Goal: Task Accomplishment & Management: Manage account settings

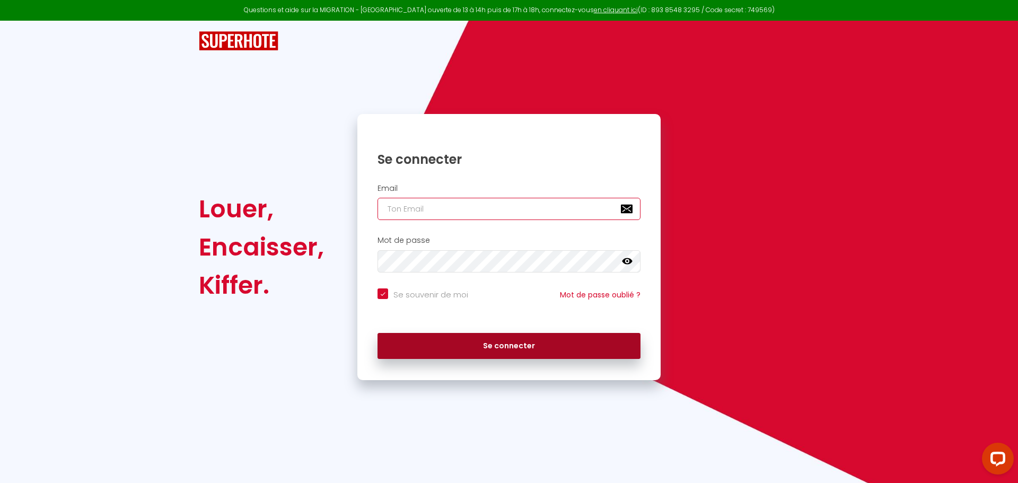
type input "[EMAIL_ADDRESS][DOMAIN_NAME]"
click at [423, 357] on button "Se connecter" at bounding box center [508, 346] width 263 height 27
checkbox input "true"
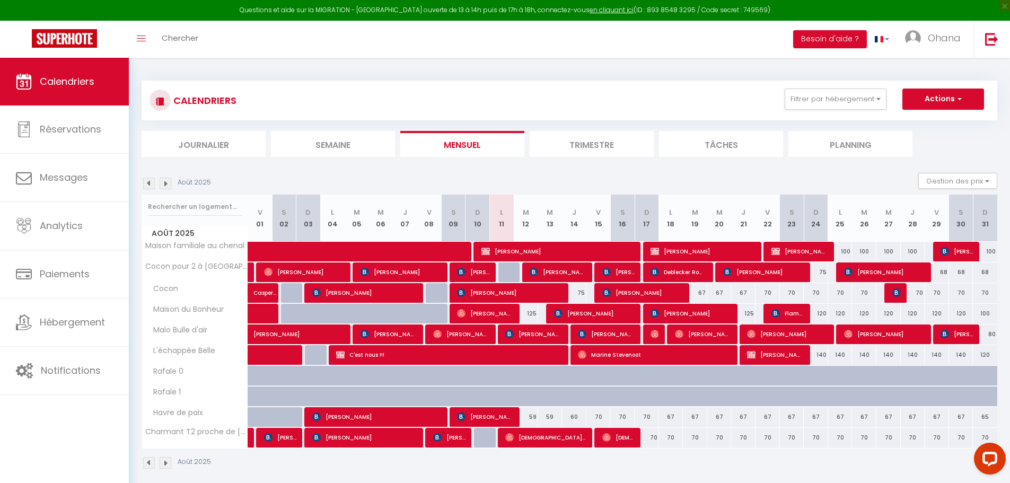
click at [160, 186] on img at bounding box center [166, 184] width 12 height 12
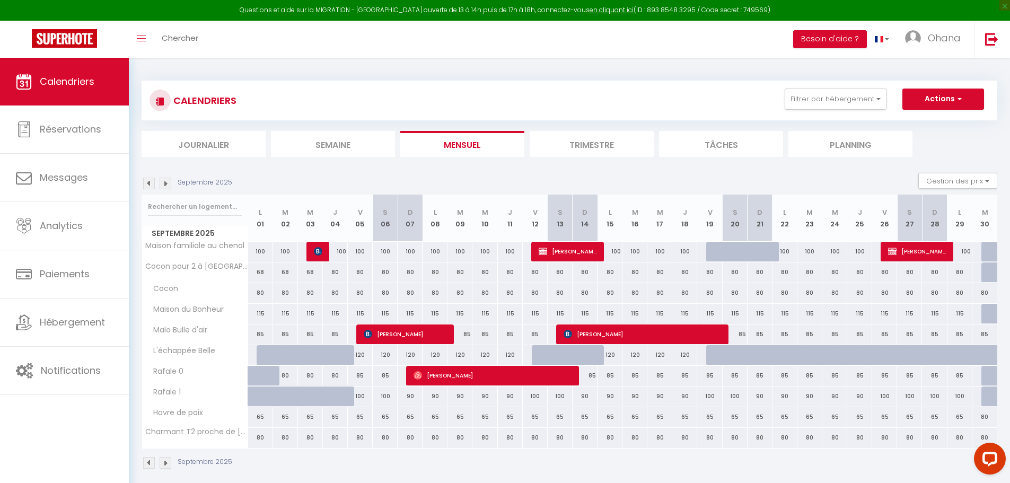
click at [260, 292] on div "80" at bounding box center [260, 293] width 25 height 20
type input "80"
type input "Lun 01 Septembre 2025"
type input "[DATE]"
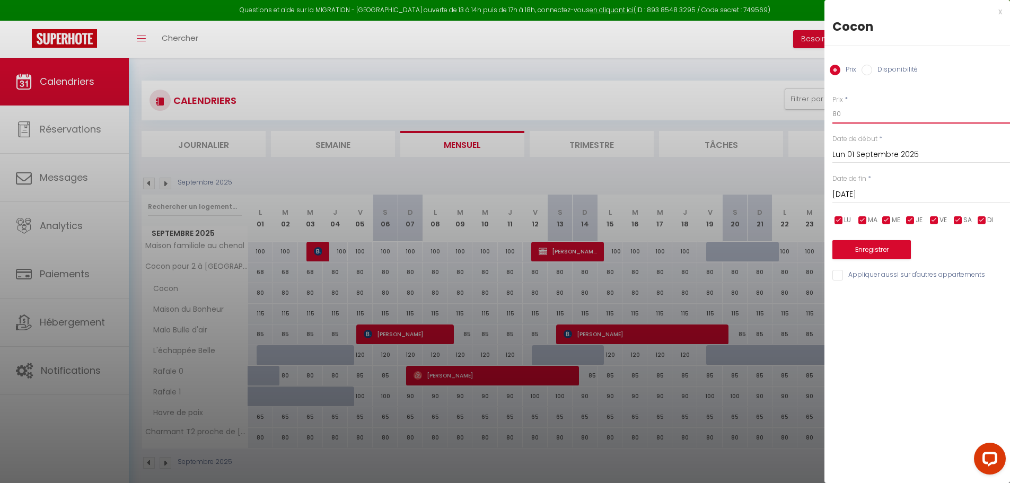
click at [858, 121] on input "80" at bounding box center [921, 113] width 178 height 19
type input "8"
type input "70"
click at [862, 186] on div "[DATE] < [DATE] > Dim Lun Mar Mer Jeu Ven Sam 1 2 3 4 5 6 7 8 9 10 11 12 13 14 …" at bounding box center [921, 193] width 178 height 19
click at [862, 198] on input "[DATE]" at bounding box center [921, 195] width 178 height 14
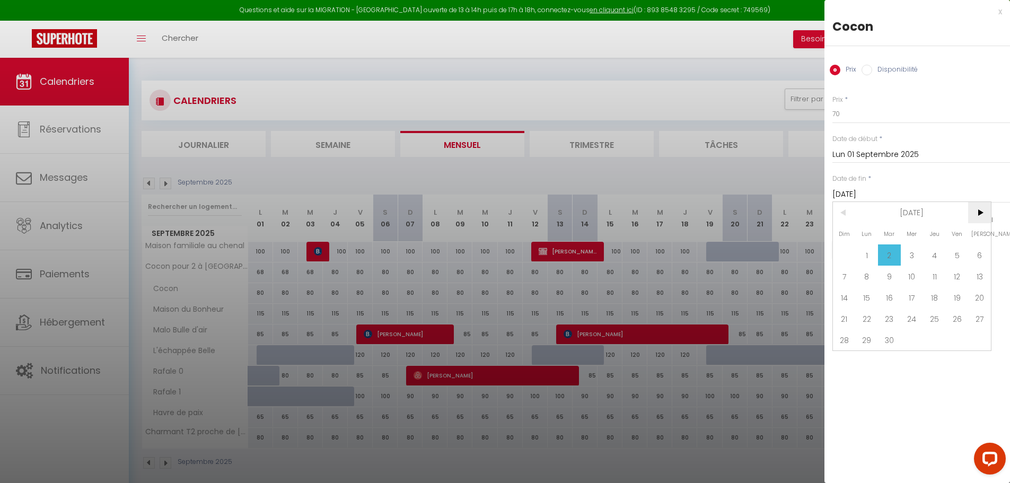
click at [982, 214] on span ">" at bounding box center [979, 212] width 23 height 21
click at [963, 341] on span "31" at bounding box center [957, 339] width 23 height 21
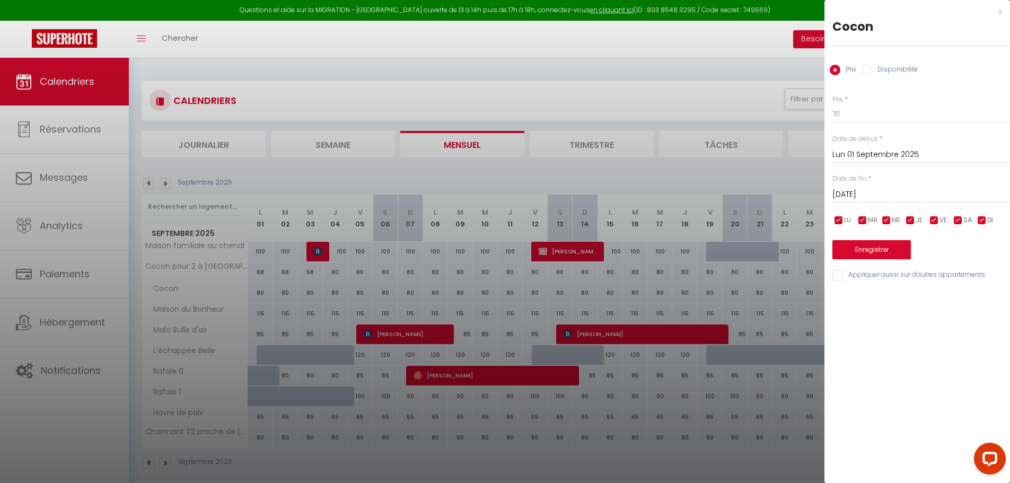
type input "Ven 31 Octobre 2025"
click at [873, 249] on button "Enregistrer" at bounding box center [871, 249] width 78 height 19
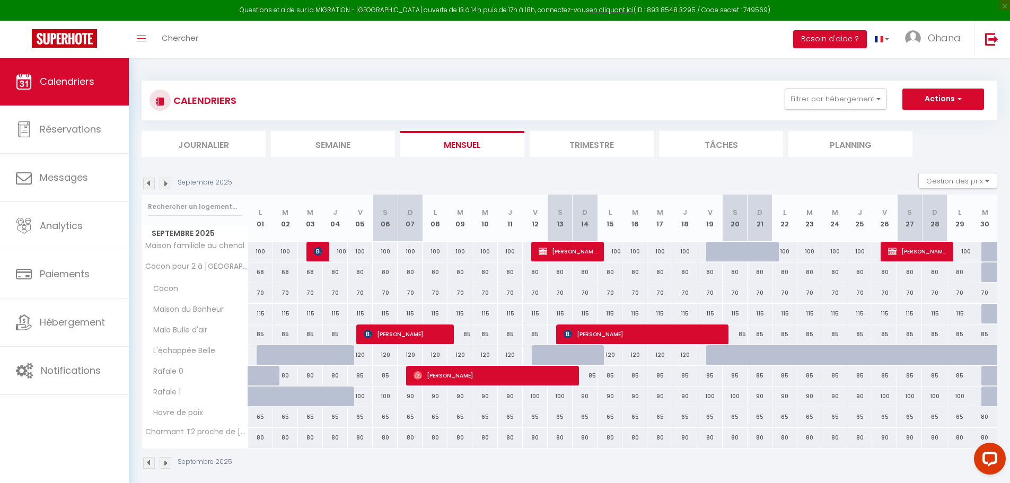
click at [408, 274] on div "80" at bounding box center [410, 272] width 25 height 20
type input "80"
type input "Dim 07 Septembre 2025"
type input "Lun 08 Septembre 2025"
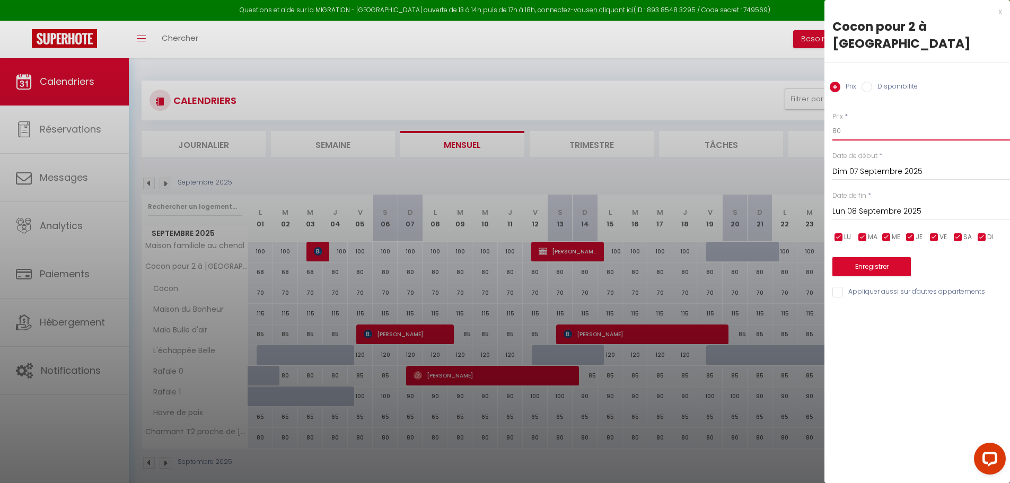
click at [865, 124] on input "80" at bounding box center [921, 130] width 178 height 19
type input "8"
type input "75"
click at [933, 234] on input "checkbox" at bounding box center [934, 237] width 11 height 11
checkbox input "false"
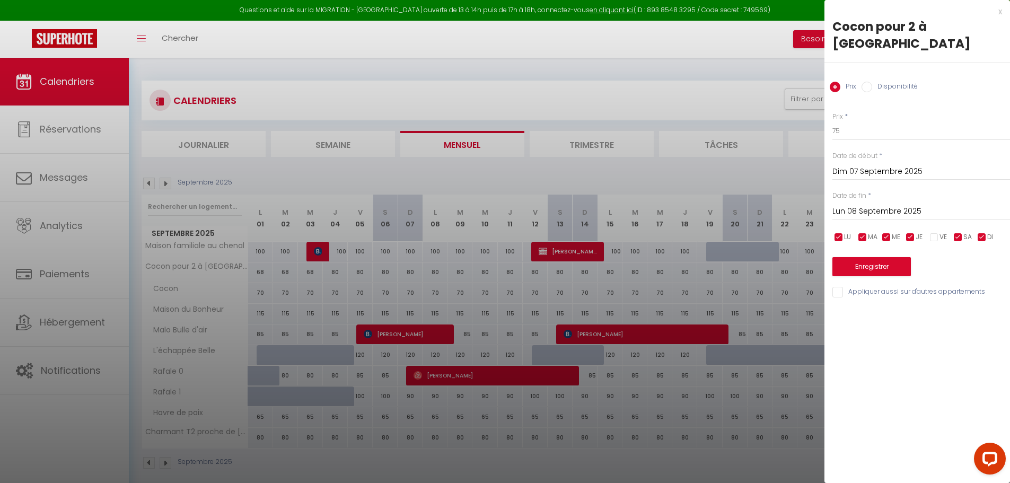
click at [962, 237] on input "checkbox" at bounding box center [958, 237] width 11 height 11
checkbox input "false"
click at [888, 212] on input "Lun 08 Septembre 2025" at bounding box center [921, 212] width 178 height 14
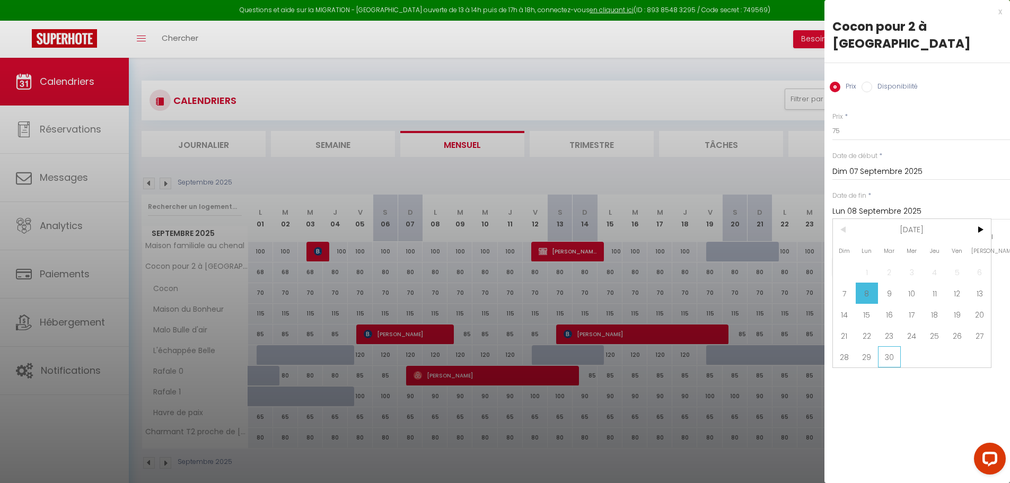
click at [894, 358] on span "30" at bounding box center [889, 356] width 23 height 21
type input "[DATE]"
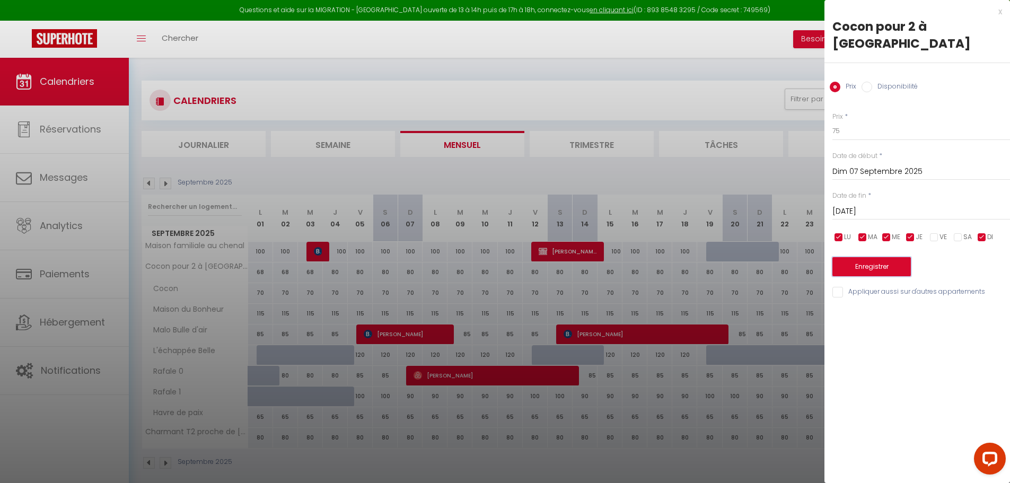
click at [877, 269] on button "Enregistrer" at bounding box center [871, 266] width 78 height 19
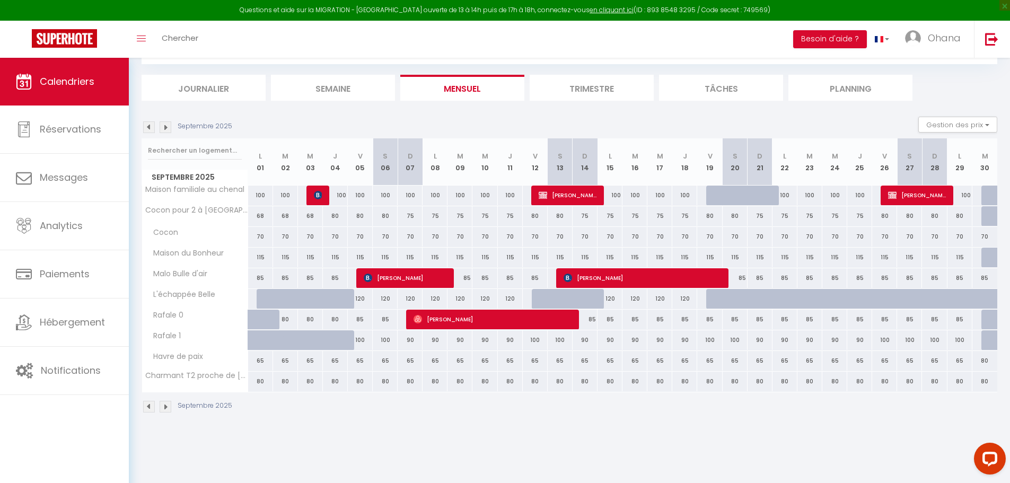
scroll to position [58, 0]
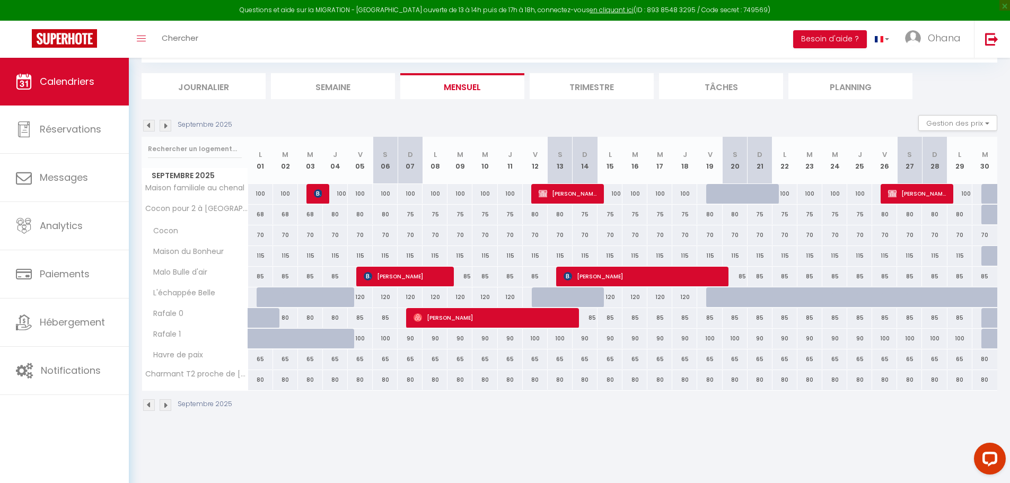
click at [280, 340] on div "100" at bounding box center [284, 339] width 25 height 20
type input "100"
type input "[DATE]"
type input "Mer 03 Septembre 2025"
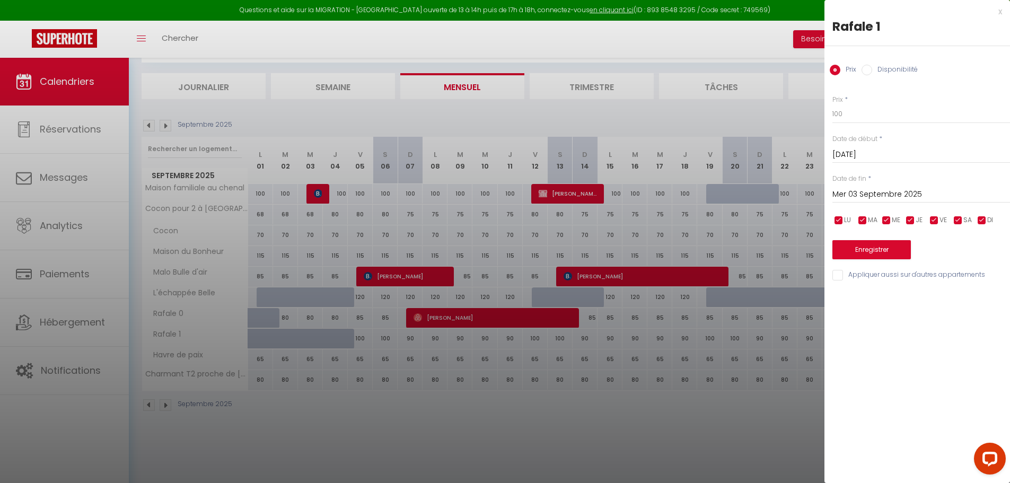
click at [859, 195] on input "Mer 03 Septembre 2025" at bounding box center [921, 195] width 178 height 14
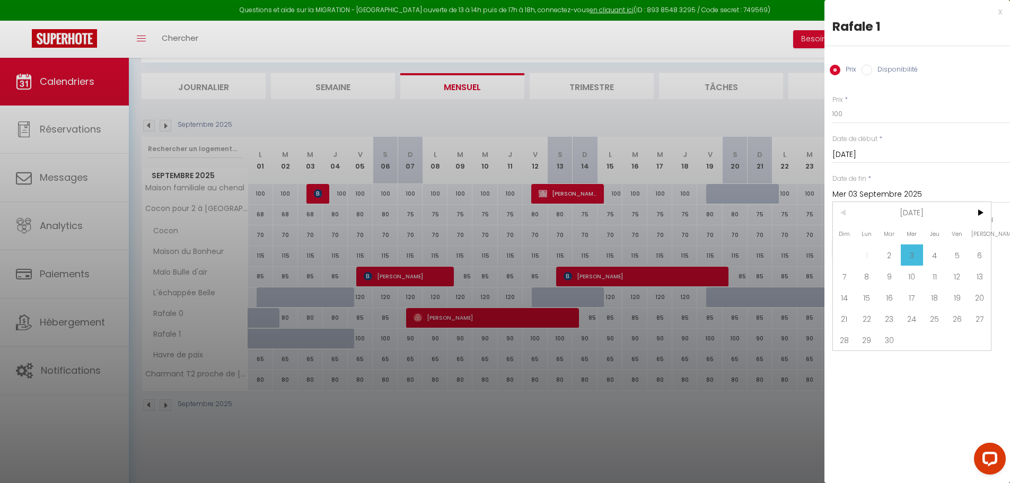
click at [347, 428] on div at bounding box center [505, 241] width 1010 height 483
